Goal: Transaction & Acquisition: Purchase product/service

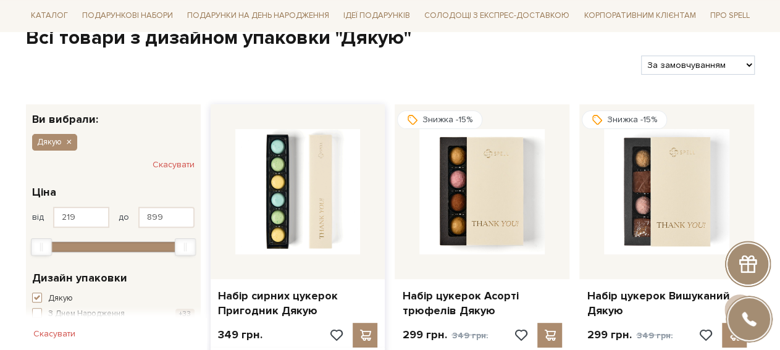
scroll to position [85, 0]
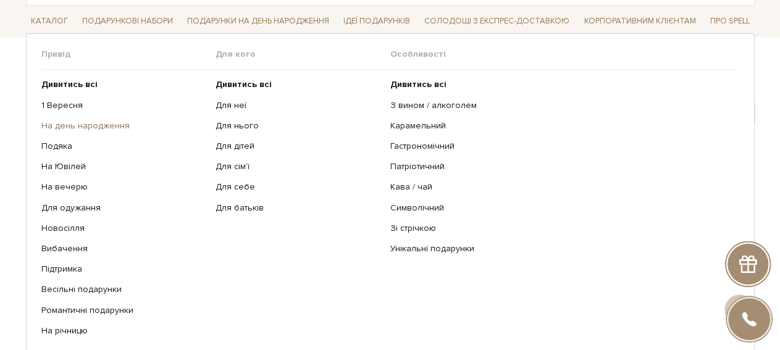
click at [108, 126] on link "На день народження" at bounding box center [124, 125] width 166 height 11
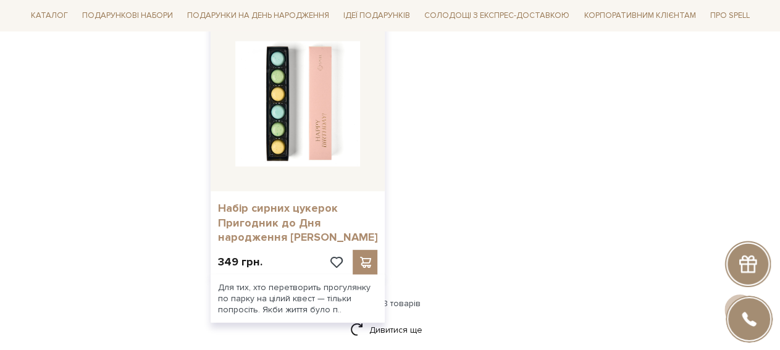
scroll to position [1627, 0]
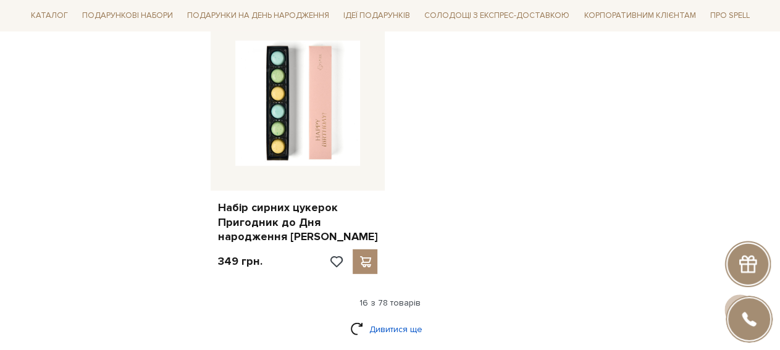
click at [389, 321] on link "Дивитися ще" at bounding box center [390, 330] width 80 height 22
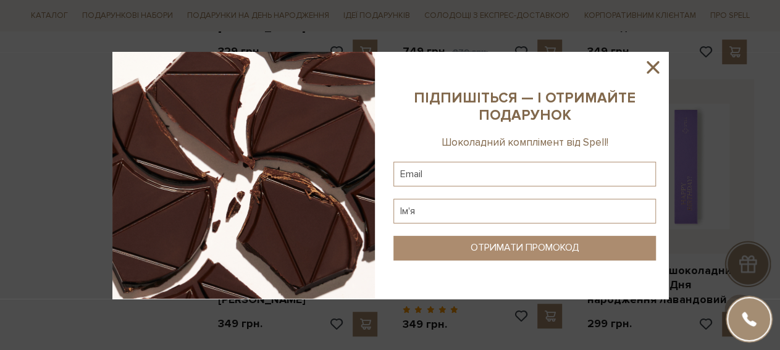
scroll to position [2912, 0]
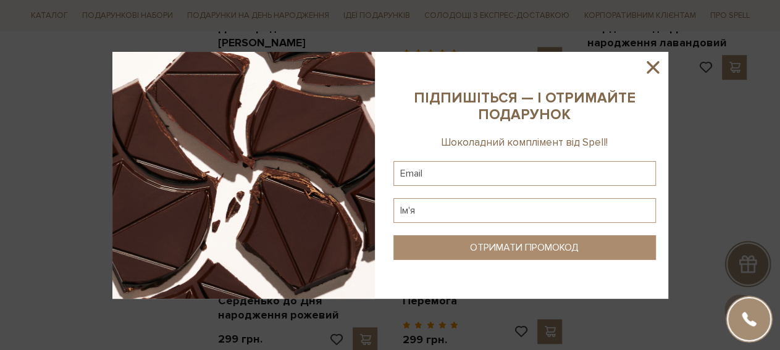
click at [650, 69] on icon at bounding box center [652, 67] width 21 height 21
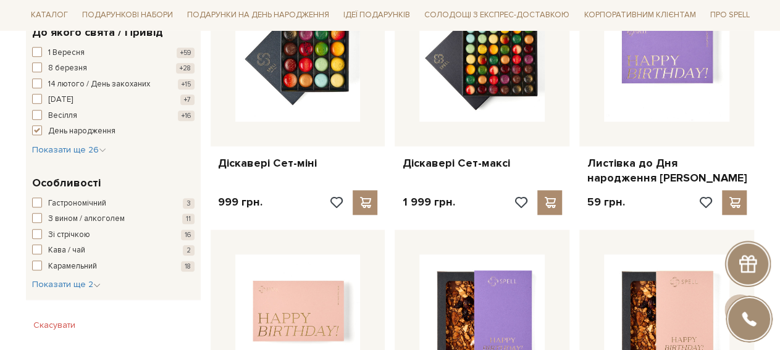
scroll to position [599, 0]
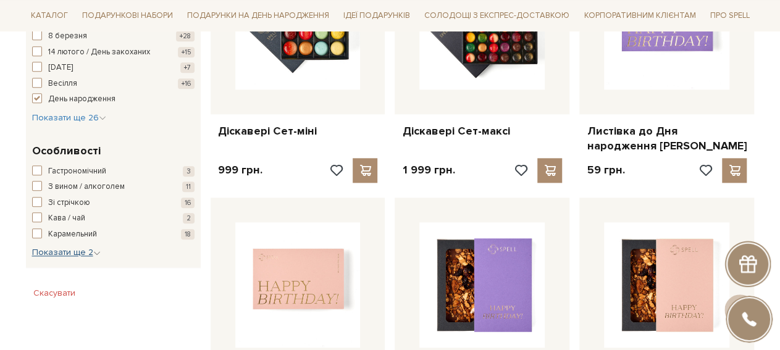
click at [48, 254] on span "Показати ще 2" at bounding box center [66, 252] width 69 height 11
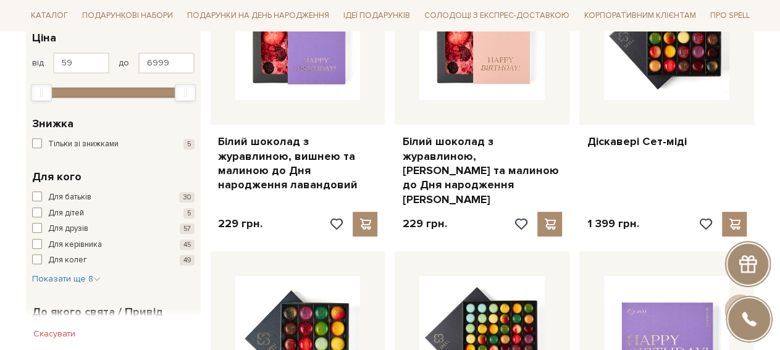
scroll to position [257, 0]
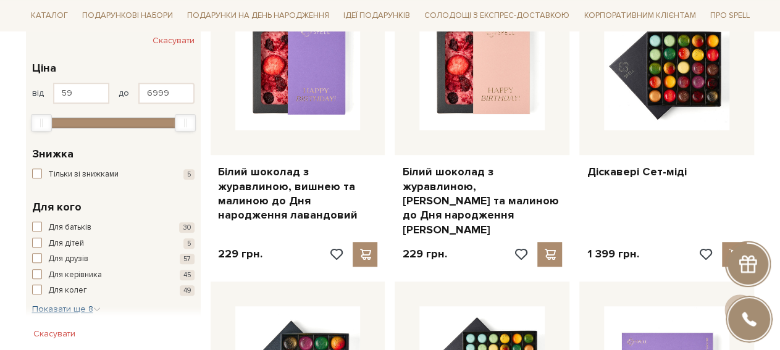
click at [72, 306] on span "Показати ще 8" at bounding box center [66, 309] width 69 height 11
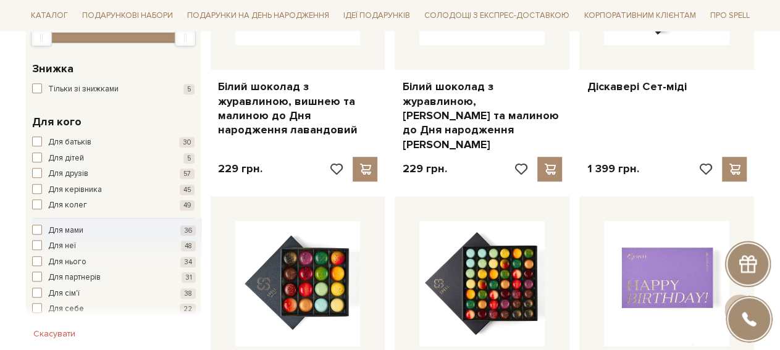
scroll to position [428, 0]
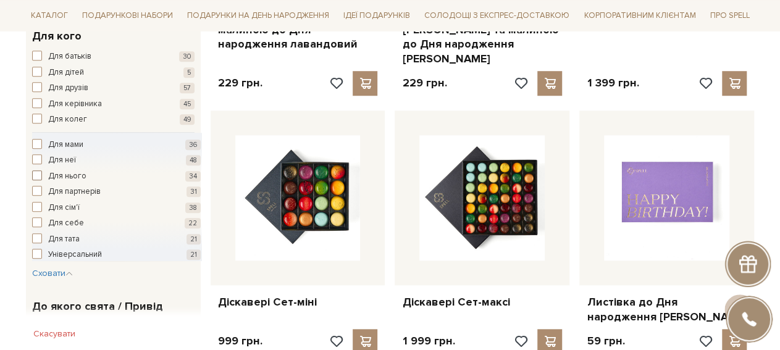
click at [35, 177] on span "button" at bounding box center [37, 175] width 10 height 10
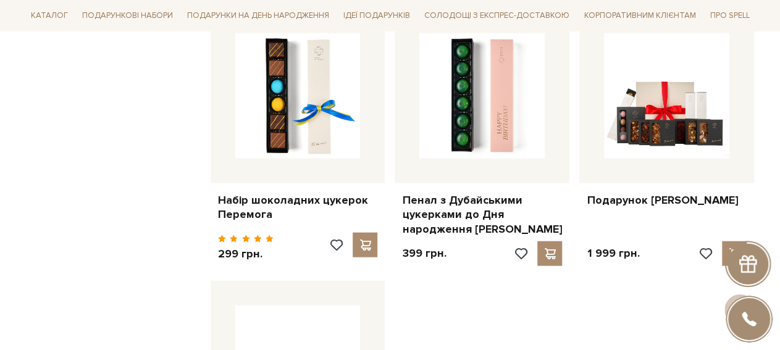
scroll to position [1285, 0]
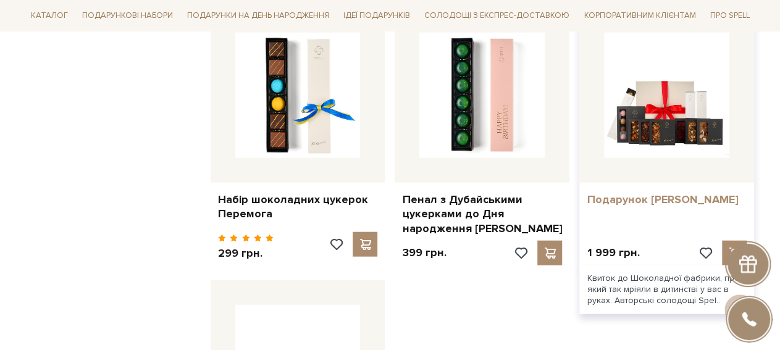
click at [629, 193] on link "Подарунок Віллі Вонки" at bounding box center [667, 200] width 160 height 14
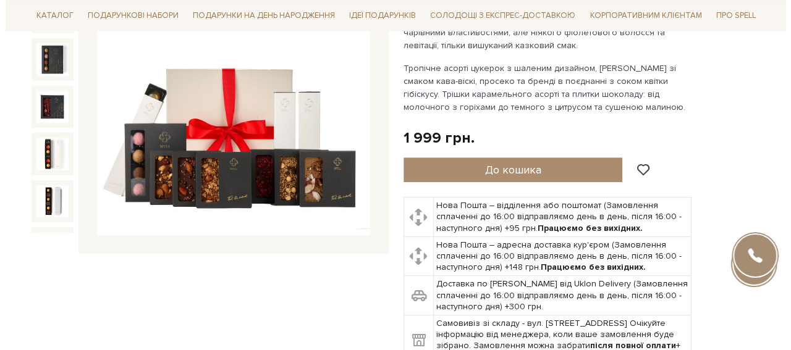
scroll to position [171, 0]
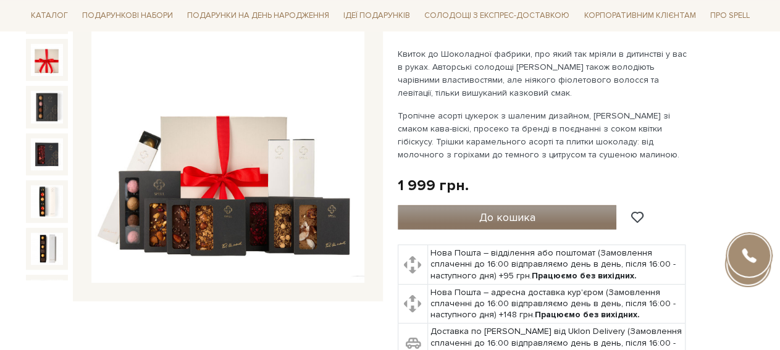
click at [481, 212] on span "До кошика" at bounding box center [507, 218] width 56 height 14
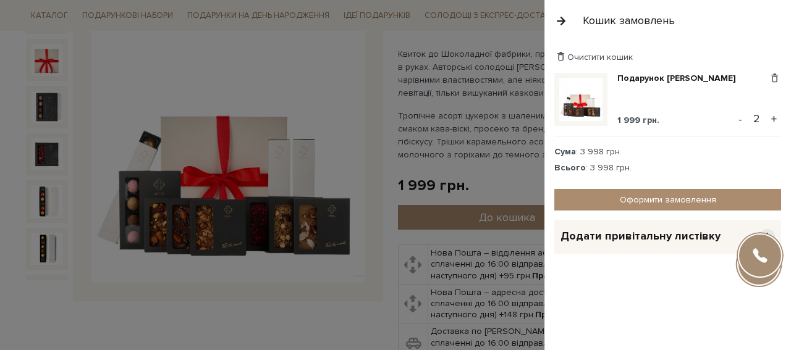
click at [624, 235] on span "Додати привітальну листівку" at bounding box center [640, 236] width 160 height 14
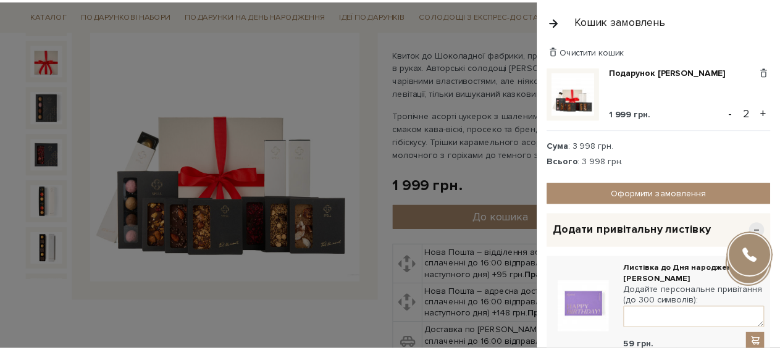
scroll to position [0, 0]
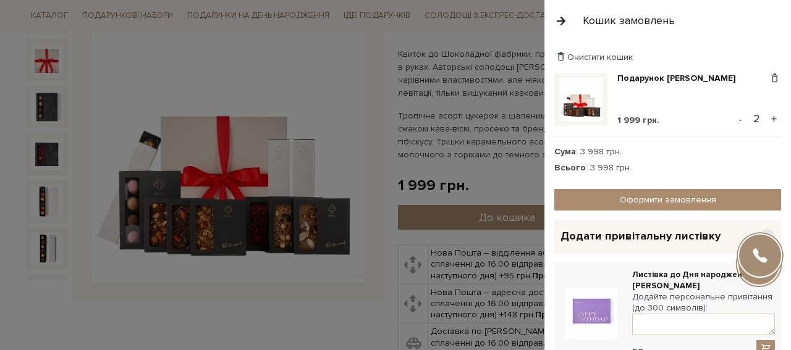
click at [560, 18] on button "button" at bounding box center [561, 21] width 14 height 22
